Goal: Information Seeking & Learning: Compare options

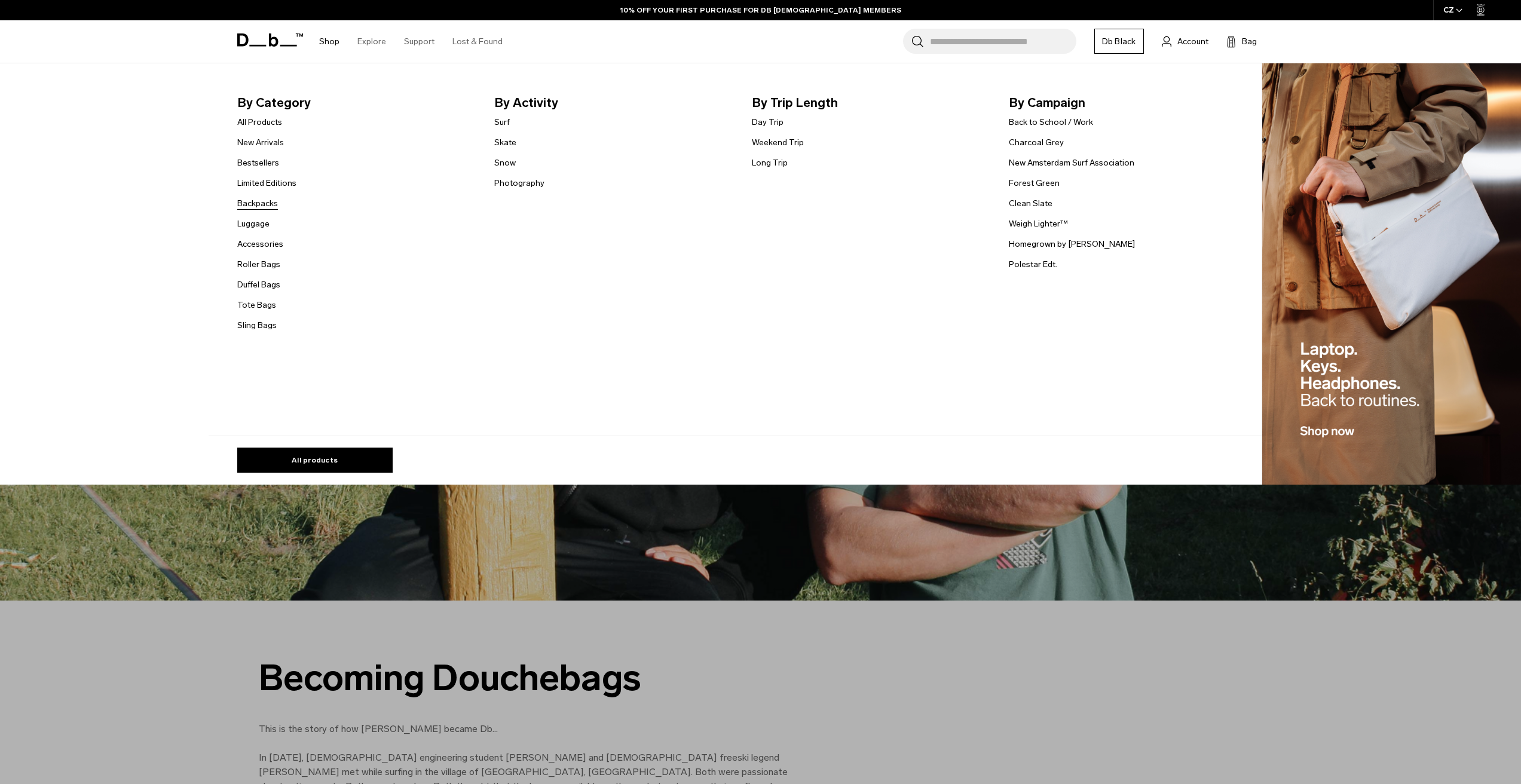
click at [254, 203] on link "Backpacks" at bounding box center [258, 203] width 41 height 13
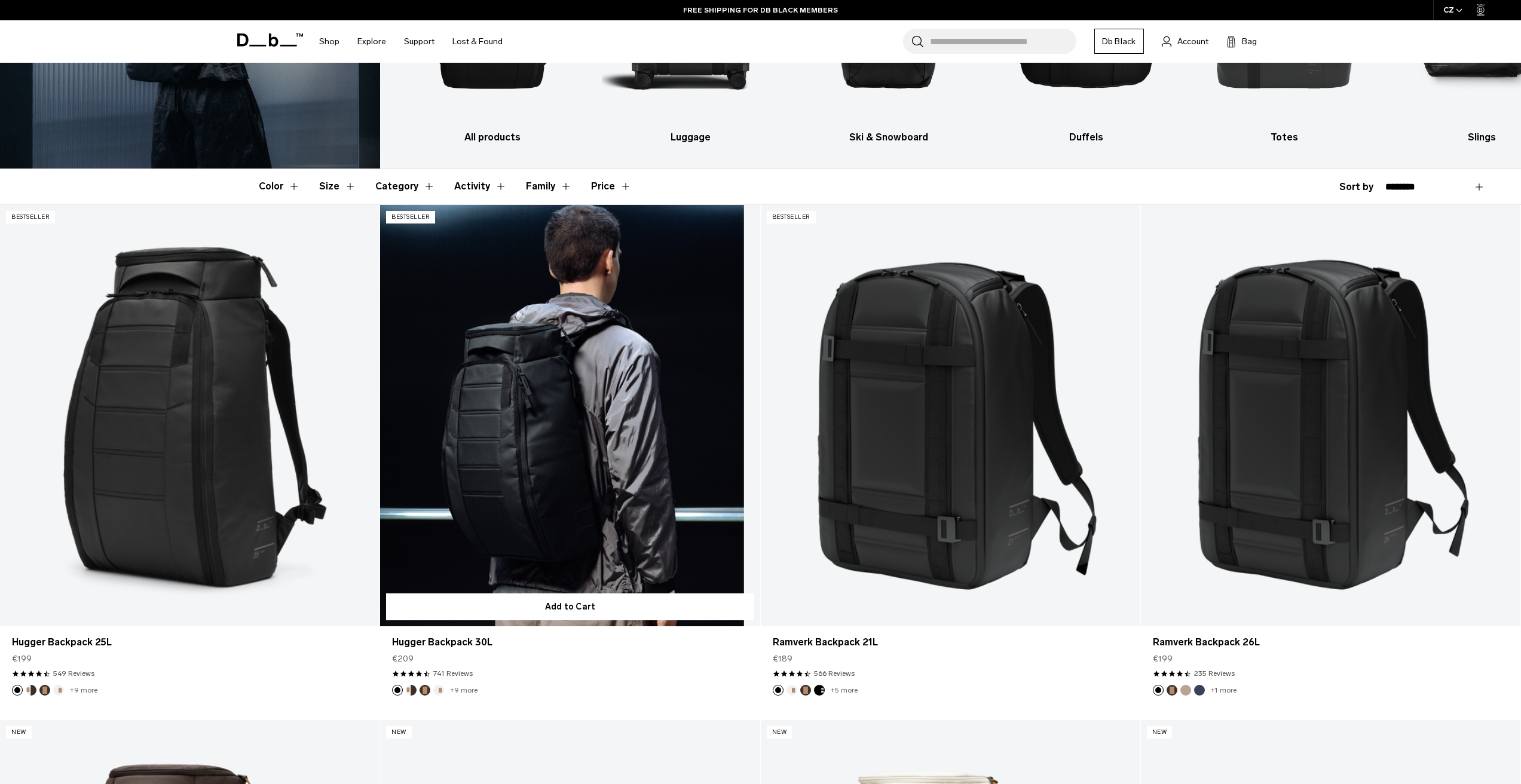
scroll to position [250, 0]
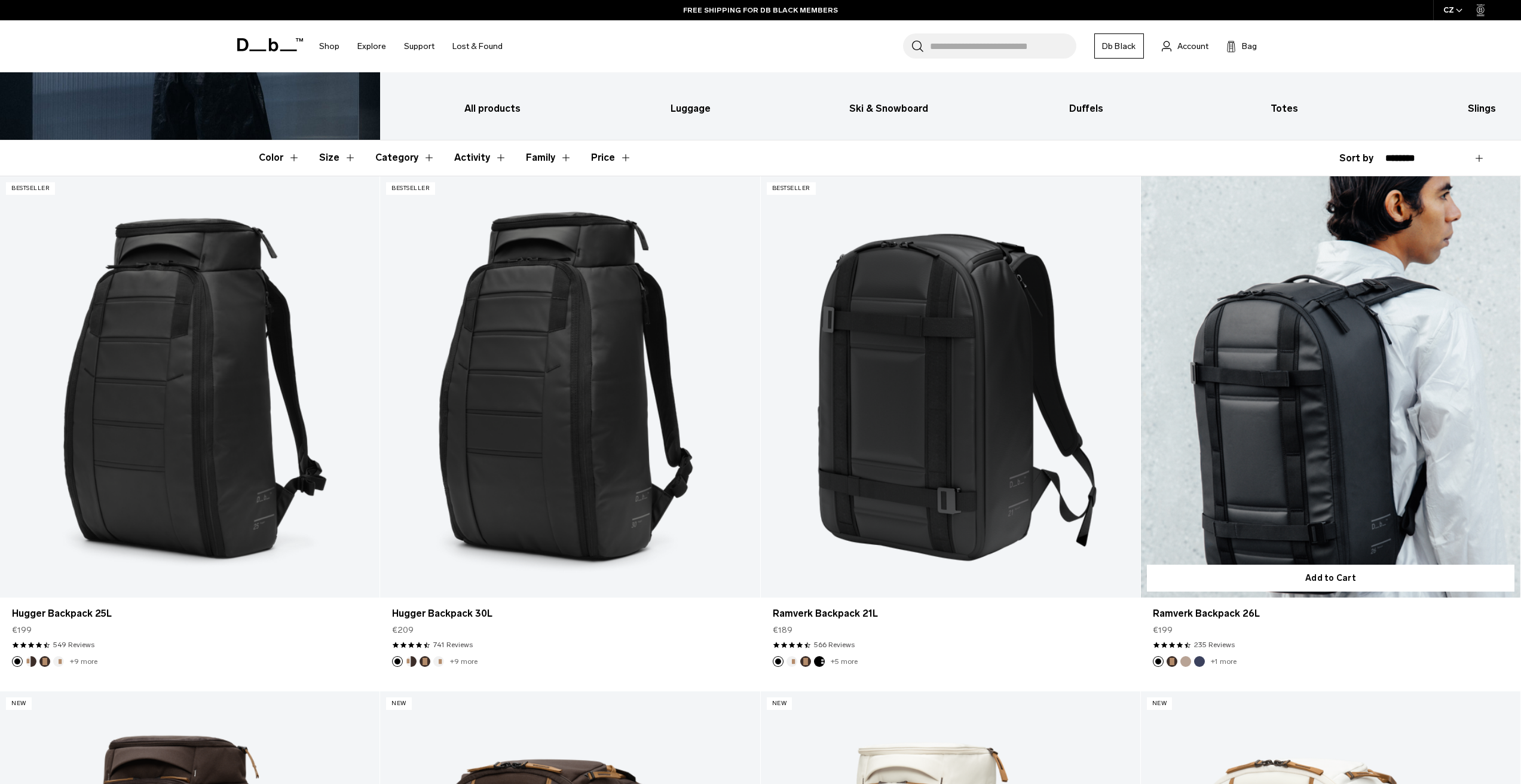
click at [1359, 445] on link "Ramverk Backpack 26L" at bounding box center [1330, 387] width 379 height 421
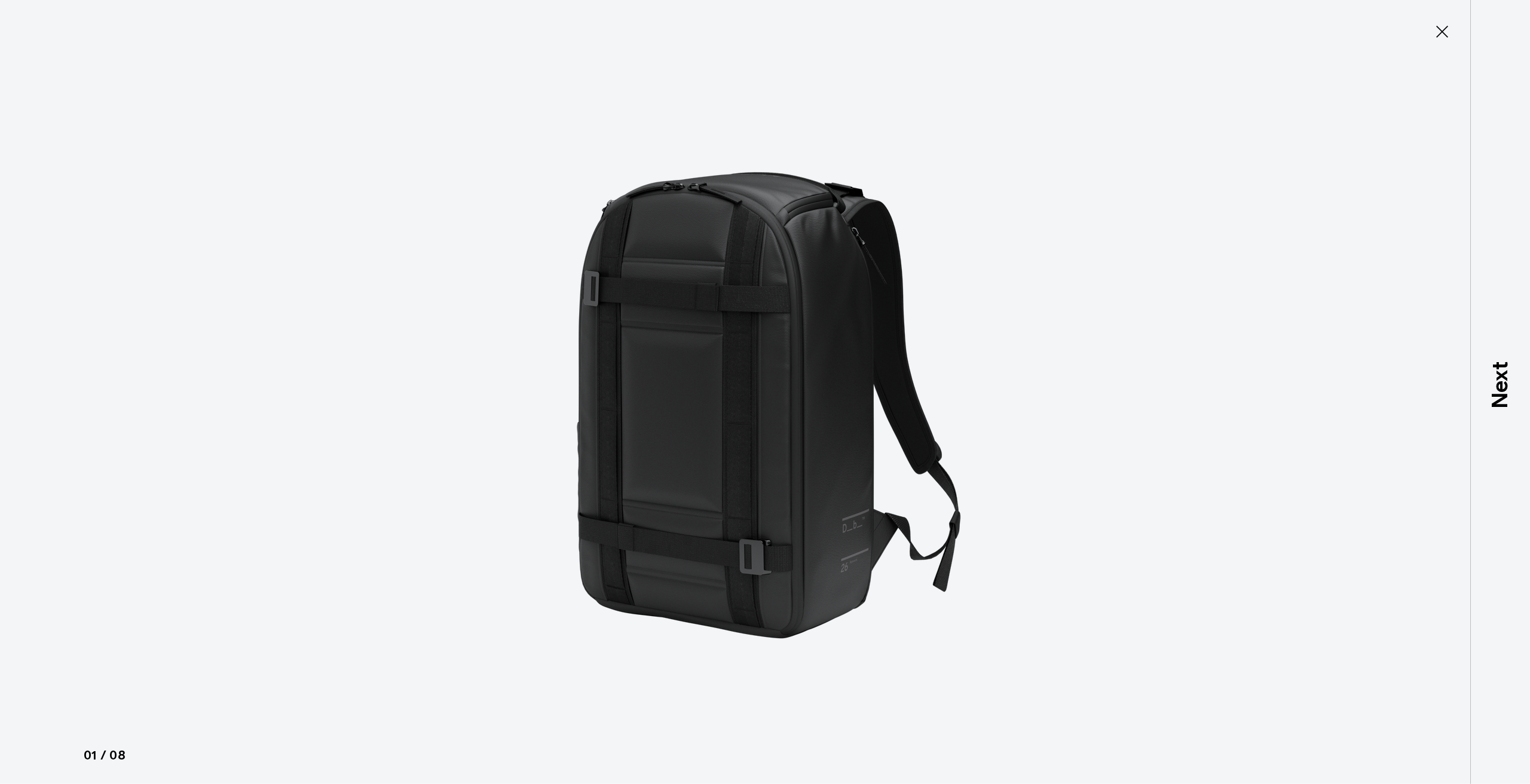
type button "Close"
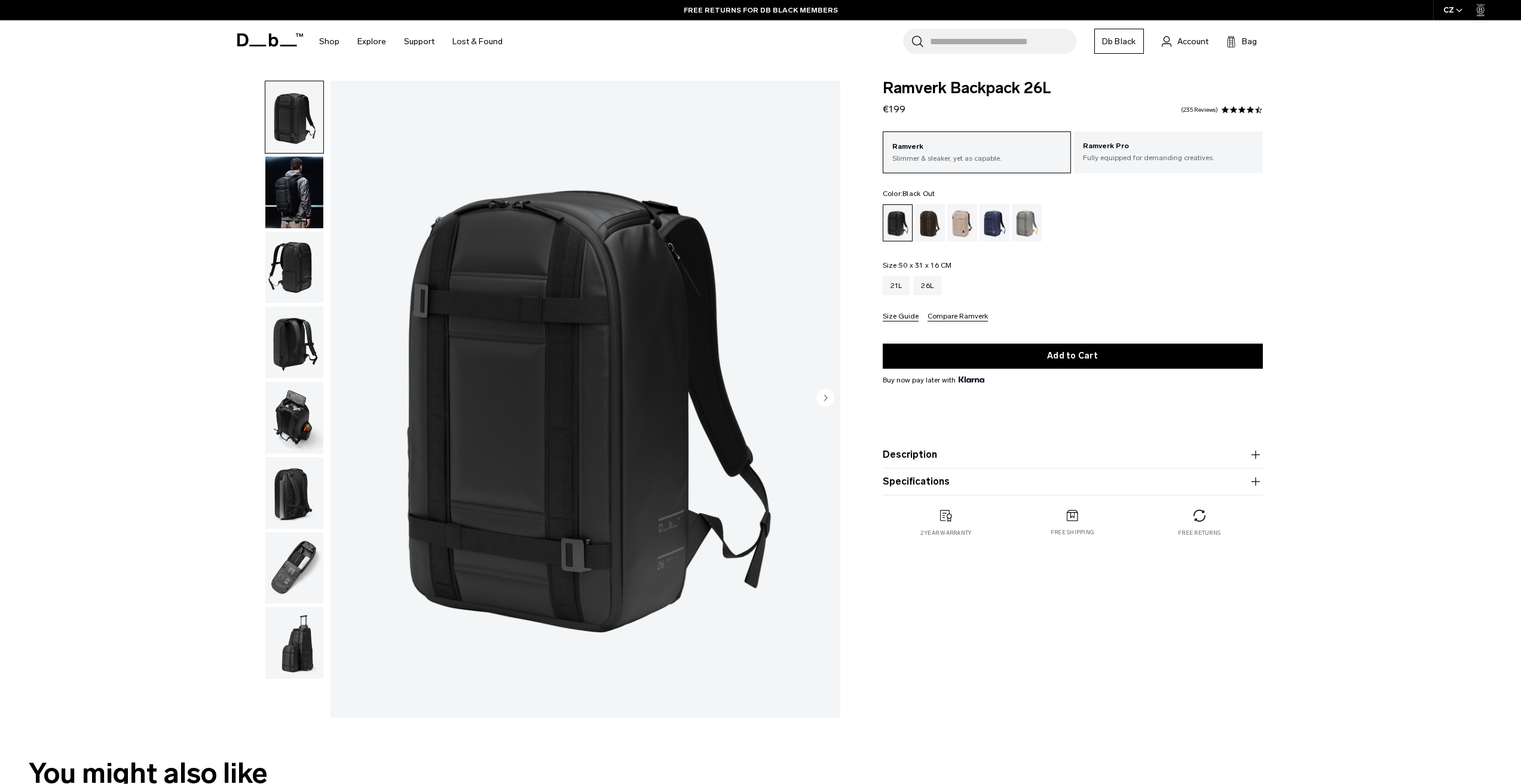
click at [1090, 294] on div "21L 26L" at bounding box center [1073, 286] width 380 height 19
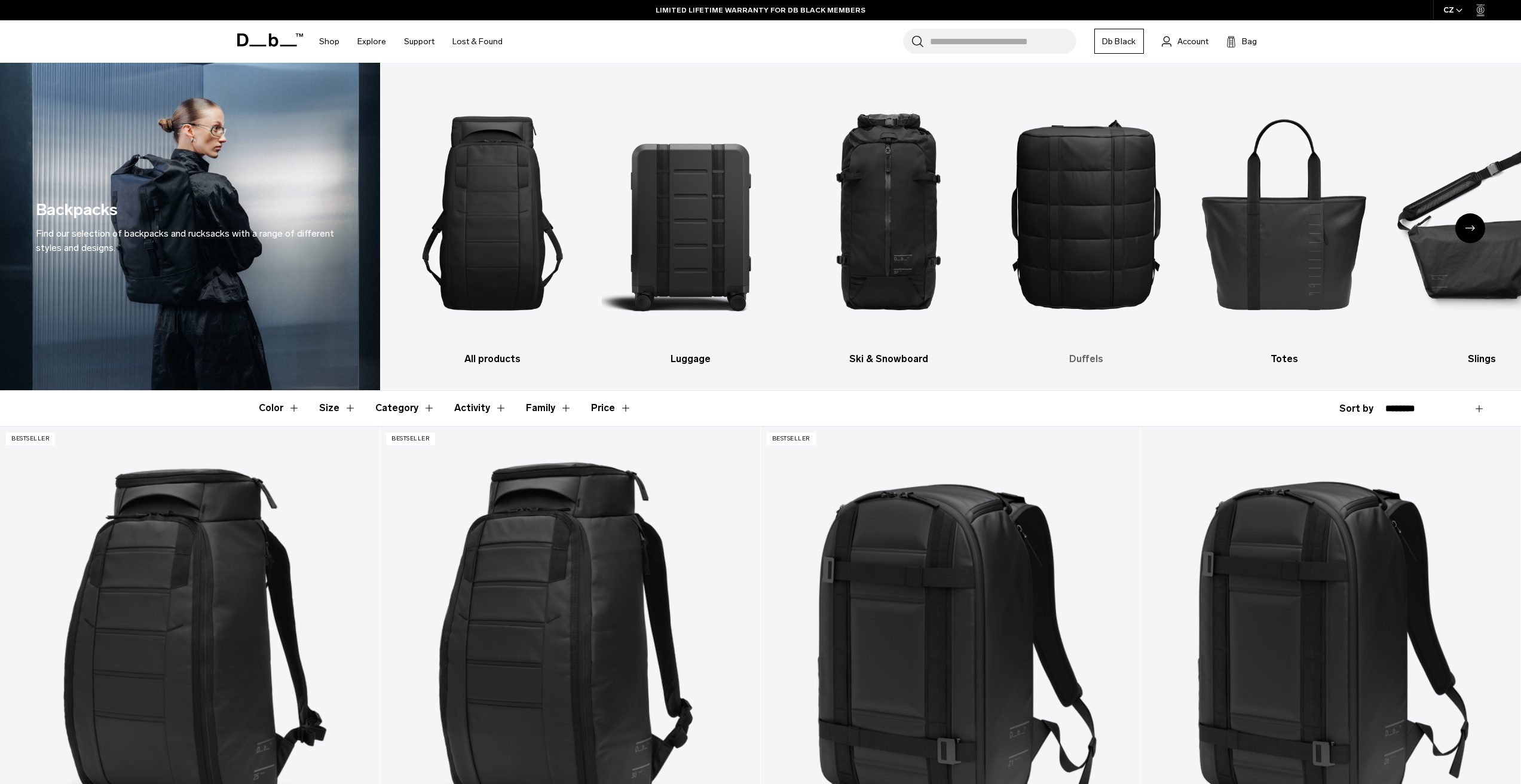
click at [1104, 238] on img "4 / 10" at bounding box center [1086, 213] width 177 height 265
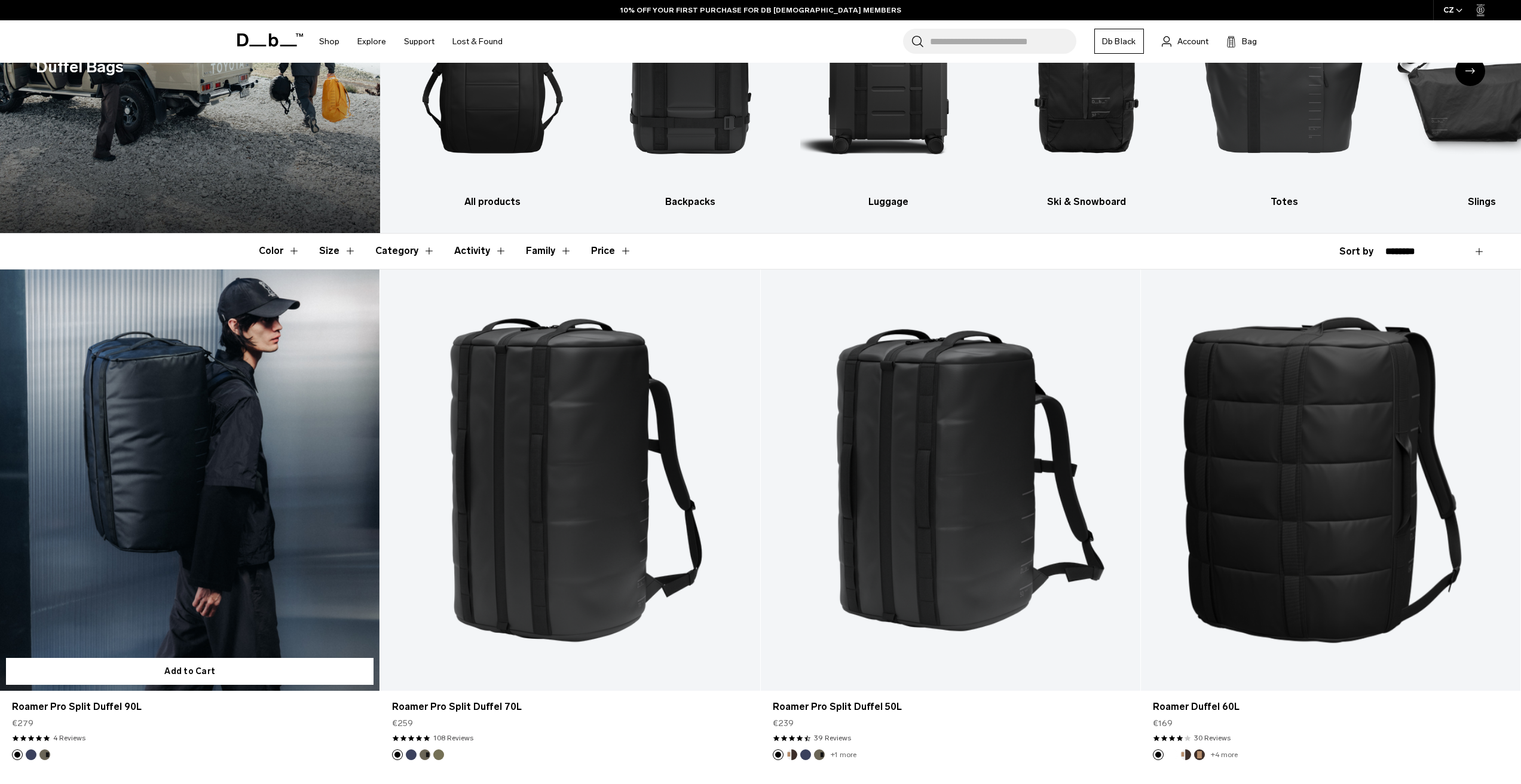
click at [270, 466] on link "Roamer Pro Split Duffel 90L" at bounding box center [189, 480] width 379 height 421
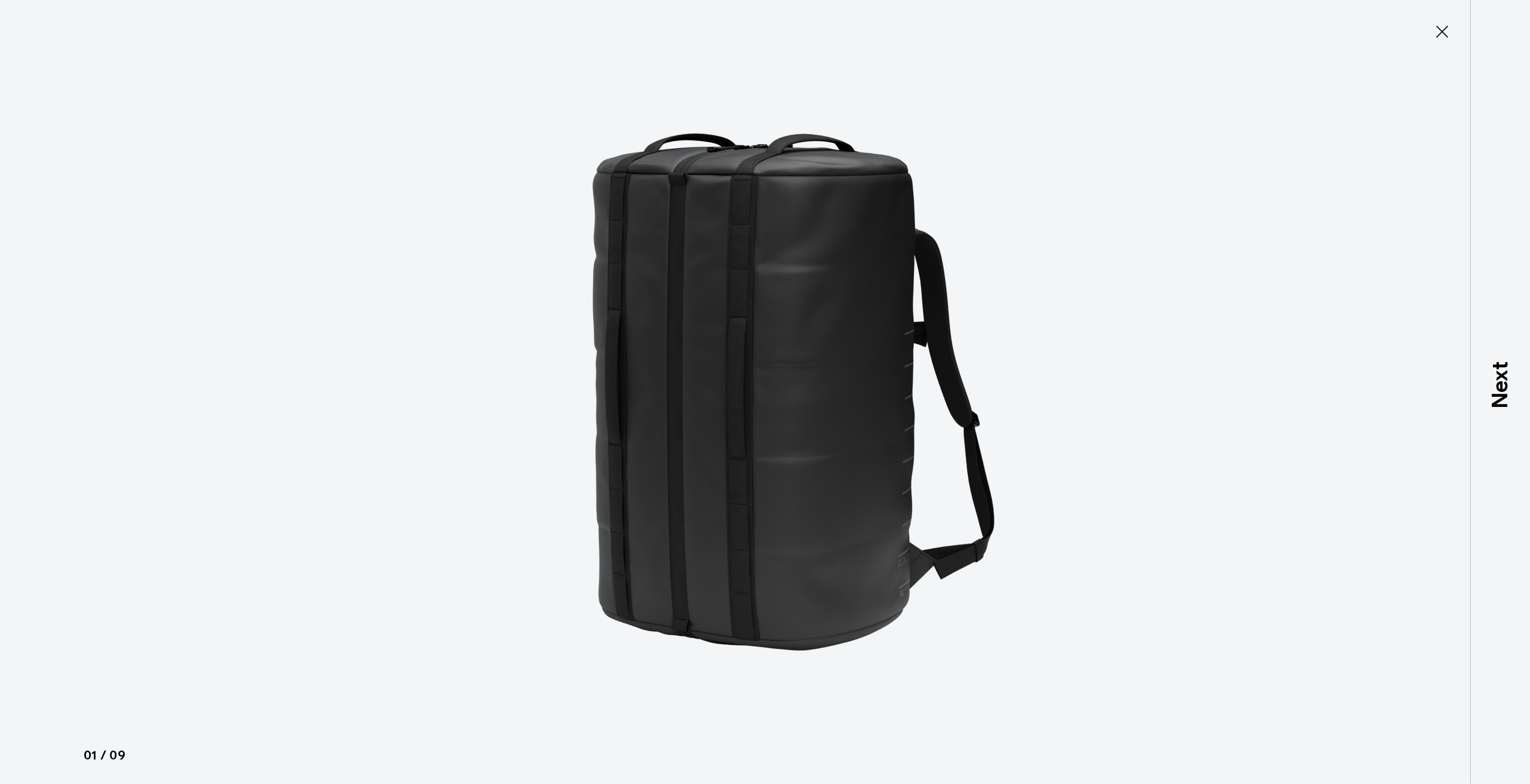
type button "Close"
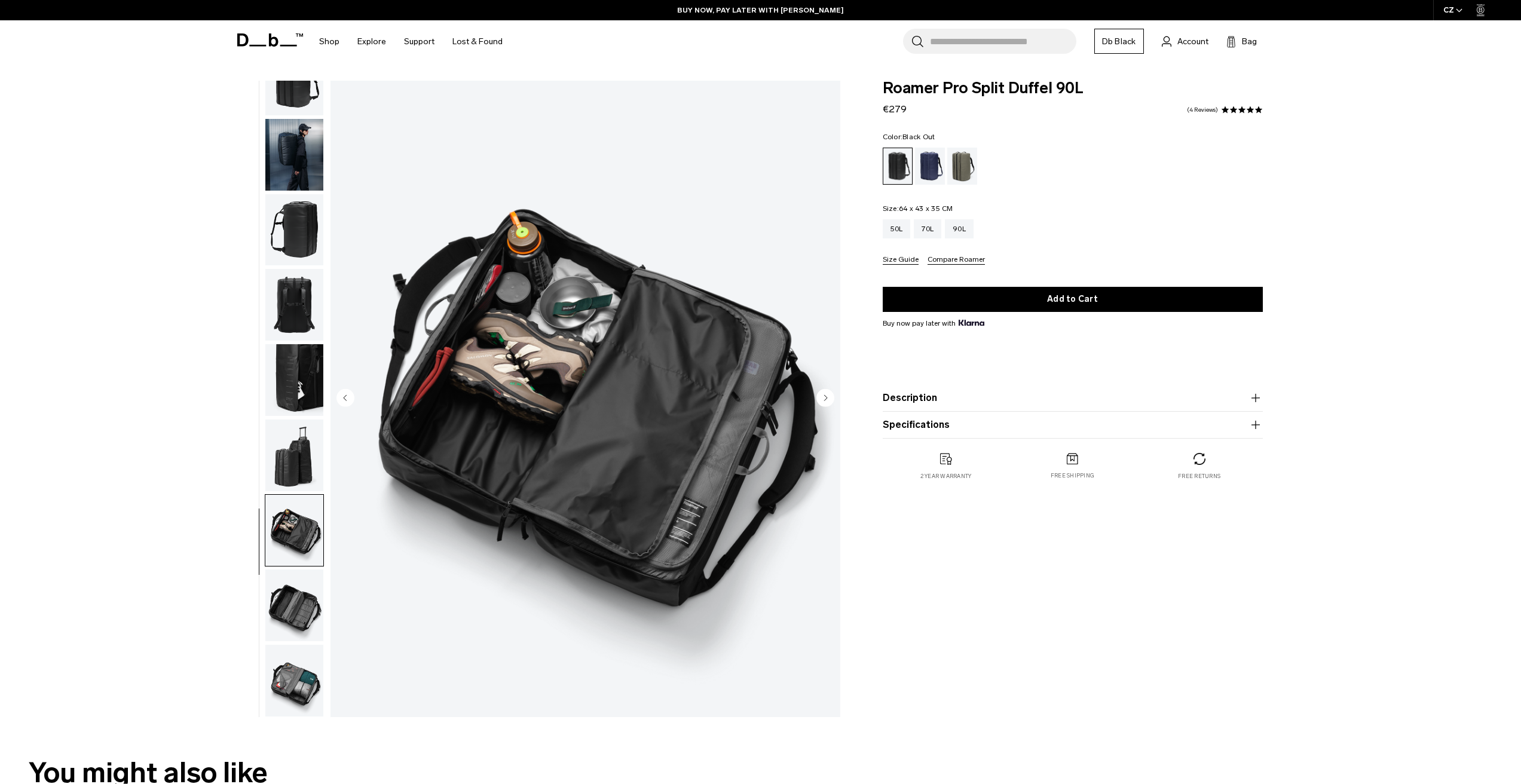
click at [279, 127] on img "button" at bounding box center [294, 155] width 58 height 71
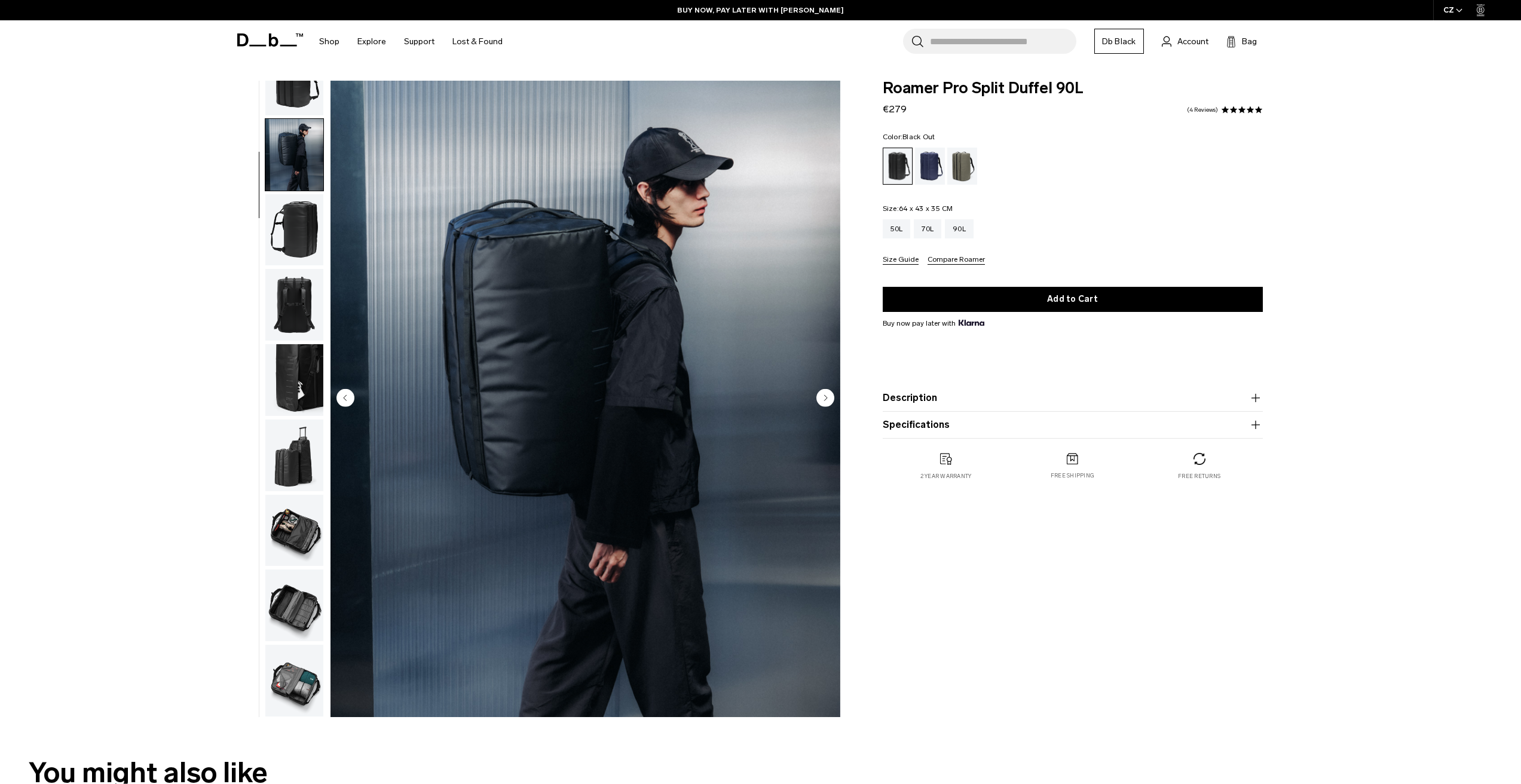
drag, startPoint x: 897, startPoint y: 207, endPoint x: 970, endPoint y: 207, distance: 73.0
click at [950, 205] on legend "Size: 64 x 43 x 35 CM Out of stock" at bounding box center [918, 208] width 71 height 7
click at [1078, 235] on div "50L 70L 90L" at bounding box center [1073, 229] width 380 height 19
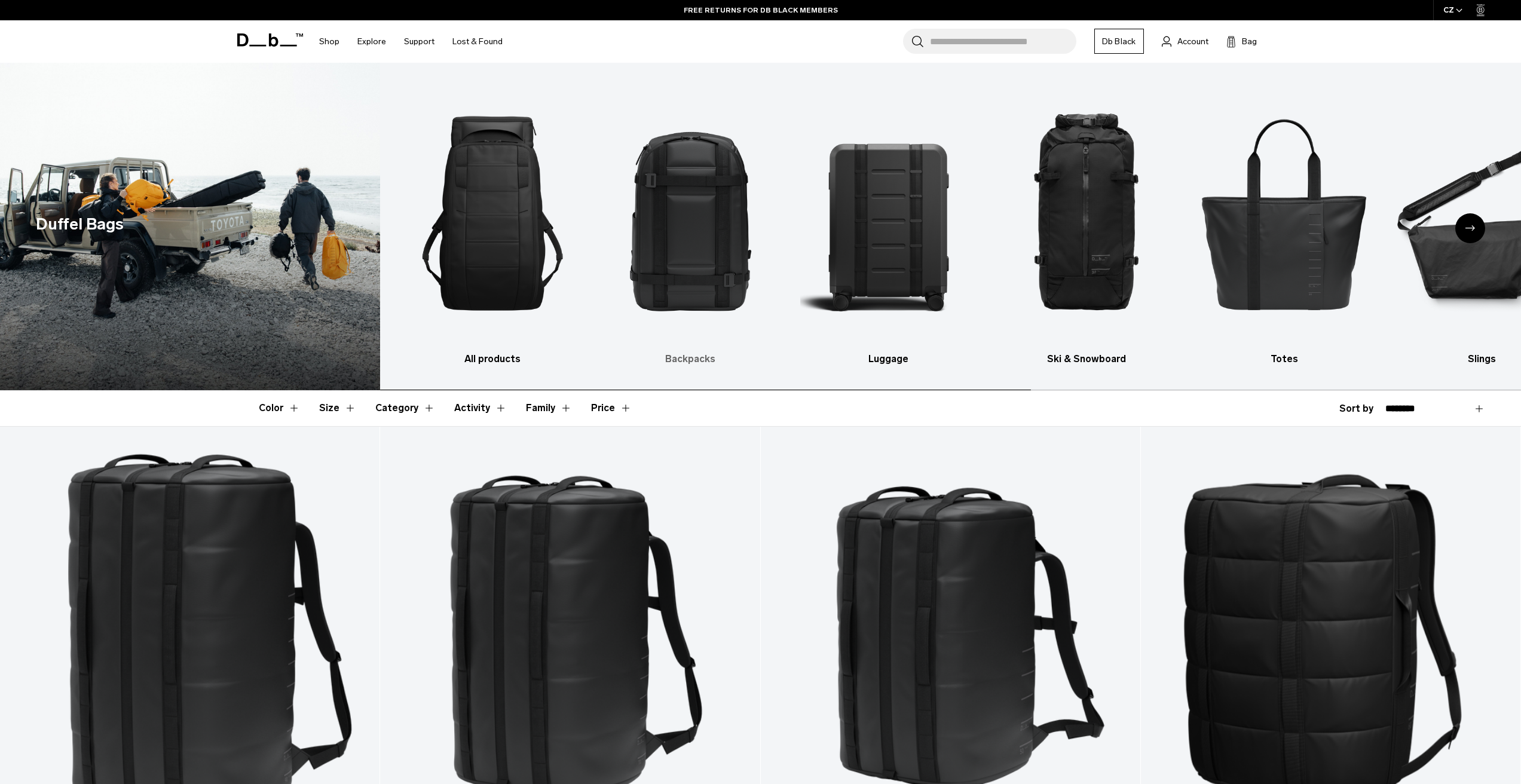
click at [693, 238] on img "2 / 10" at bounding box center [690, 213] width 177 height 265
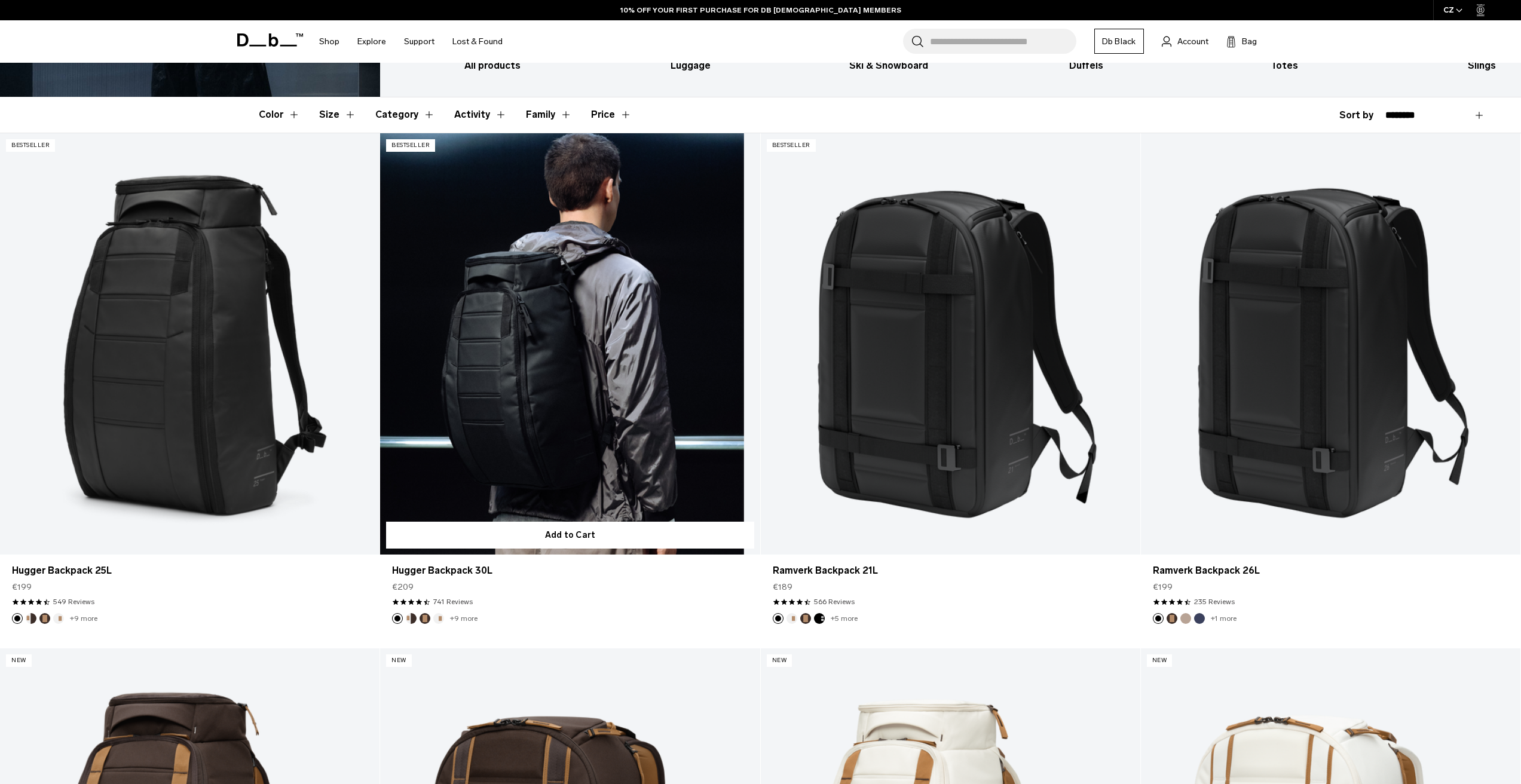
scroll to position [293, 0]
click at [536, 343] on link "Hugger Backpack 30L" at bounding box center [569, 345] width 379 height 421
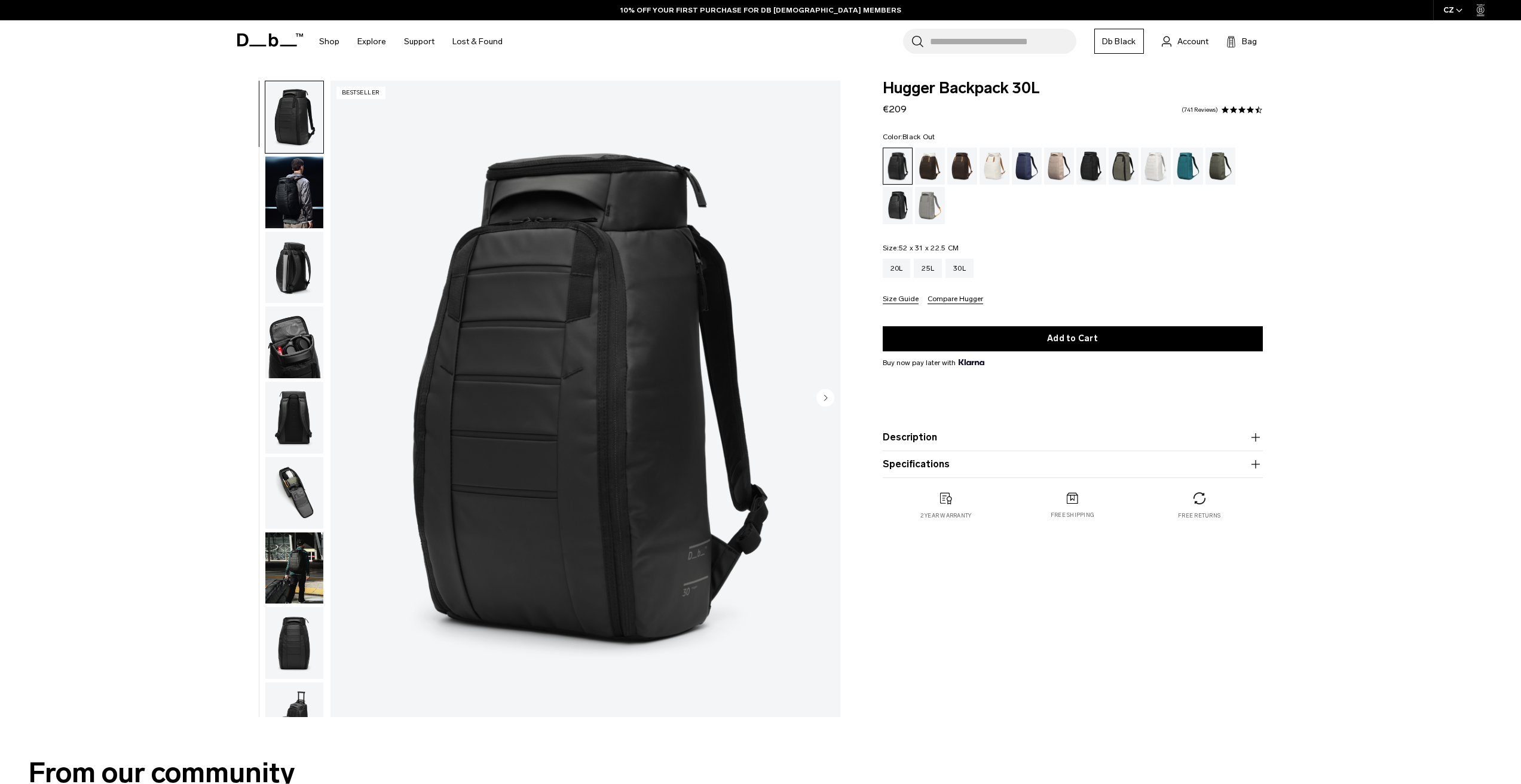
click at [311, 213] on img "button" at bounding box center [294, 192] width 58 height 71
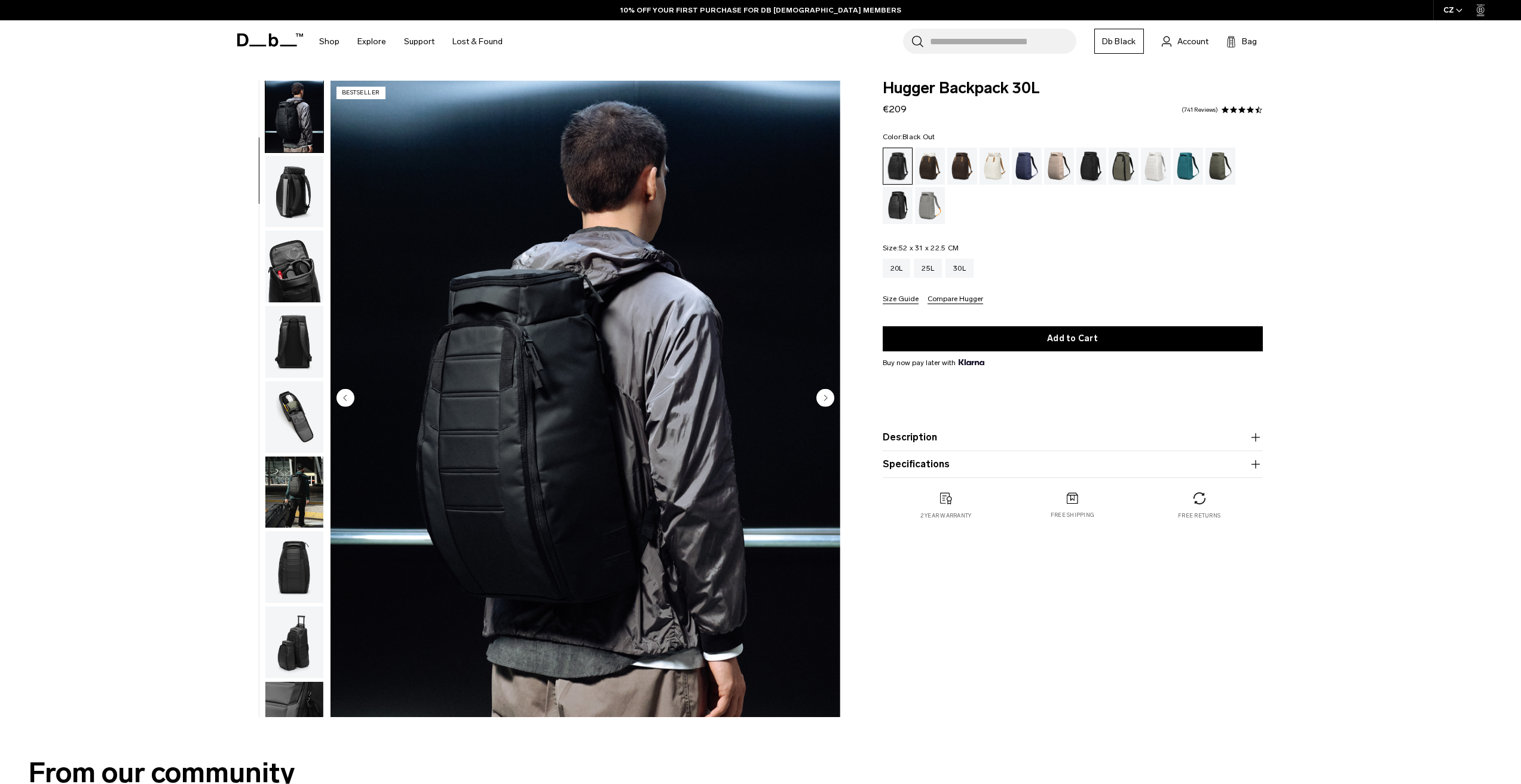
click at [290, 192] on img "button" at bounding box center [294, 191] width 58 height 71
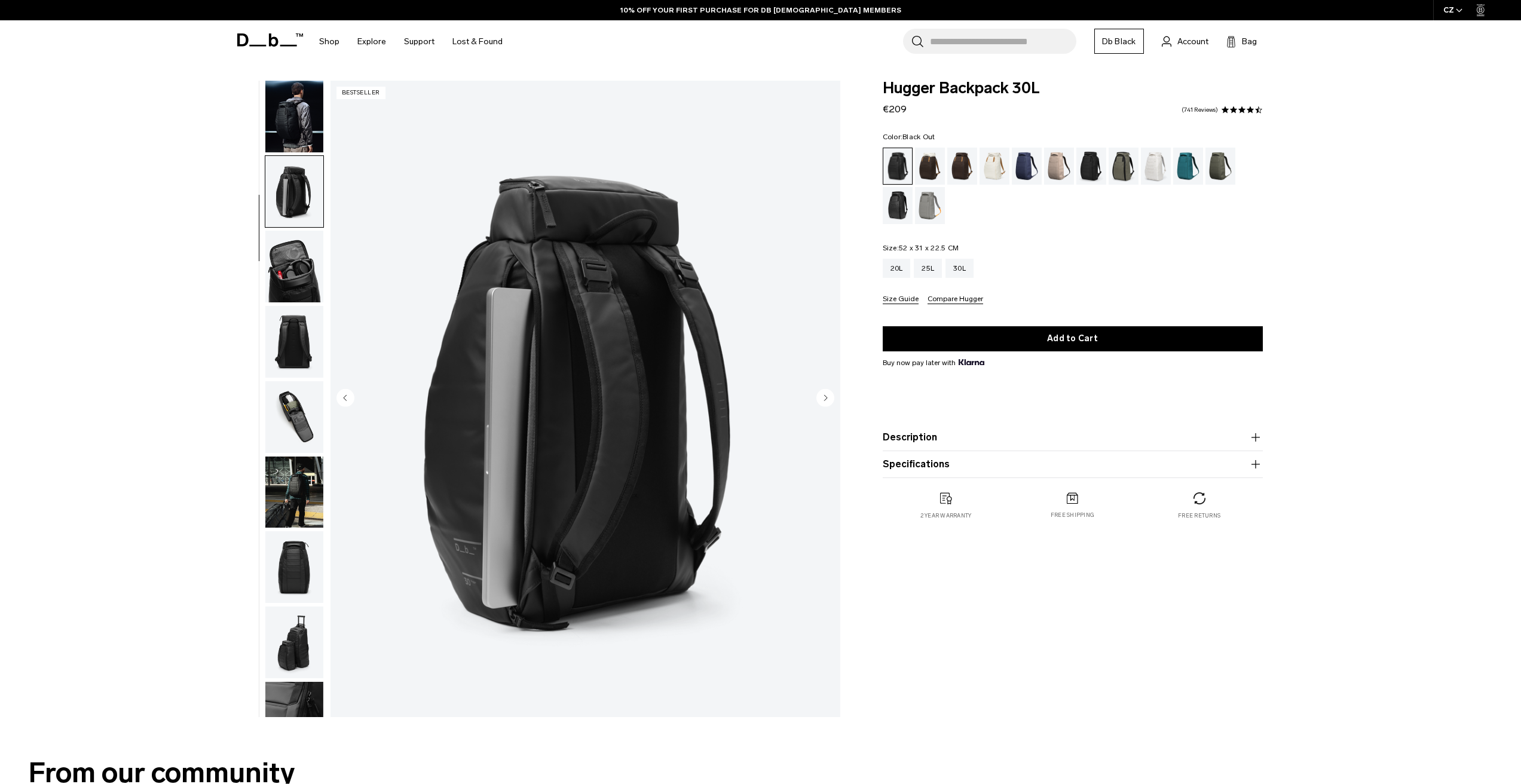
scroll to position [152, 0]
